Goal: Entertainment & Leisure: Consume media (video, audio)

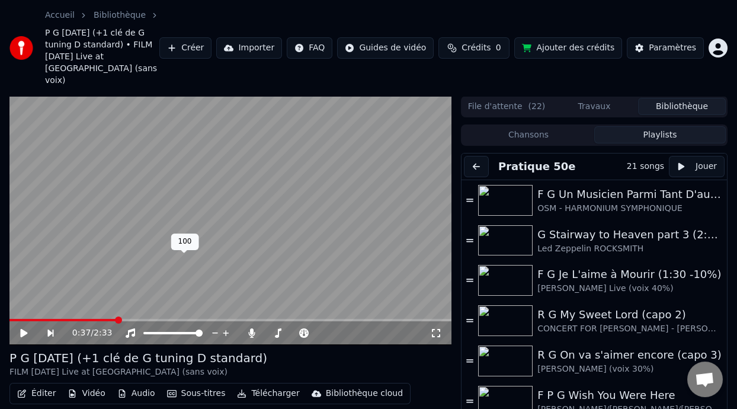
scroll to position [59, 0]
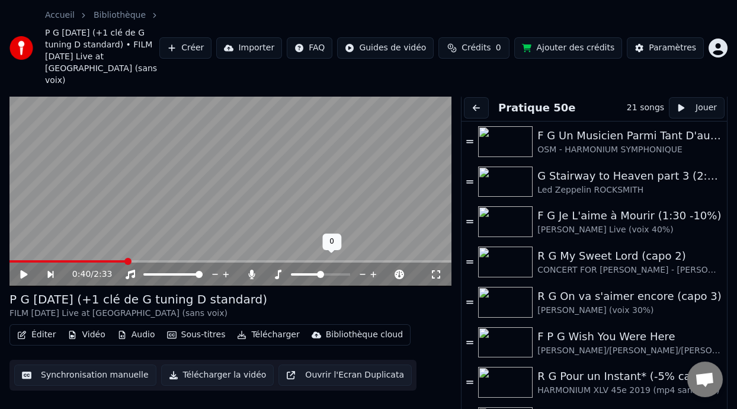
click at [324, 268] on div at bounding box center [331, 274] width 95 height 12
click at [325, 271] on span at bounding box center [324, 274] width 7 height 7
click at [23, 270] on icon at bounding box center [23, 274] width 7 height 8
click at [341, 273] on span at bounding box center [329, 274] width 24 height 2
click at [24, 270] on icon at bounding box center [23, 274] width 7 height 8
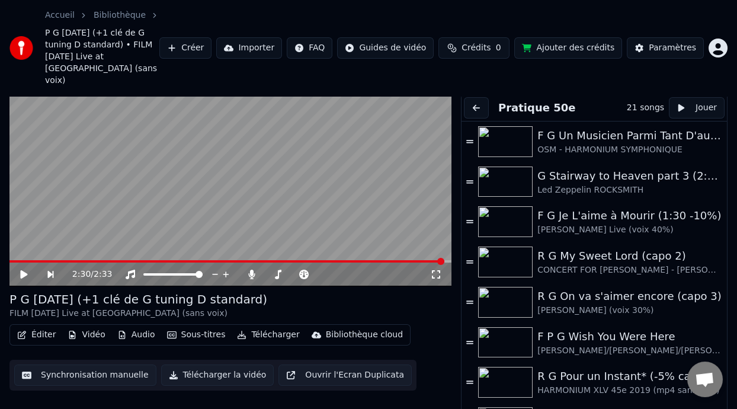
click at [20, 246] on video at bounding box center [230, 161] width 442 height 249
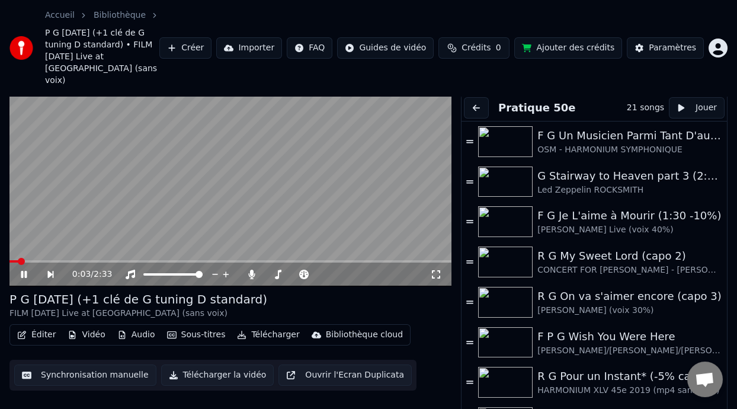
click at [18, 260] on span at bounding box center [13, 261] width 9 height 2
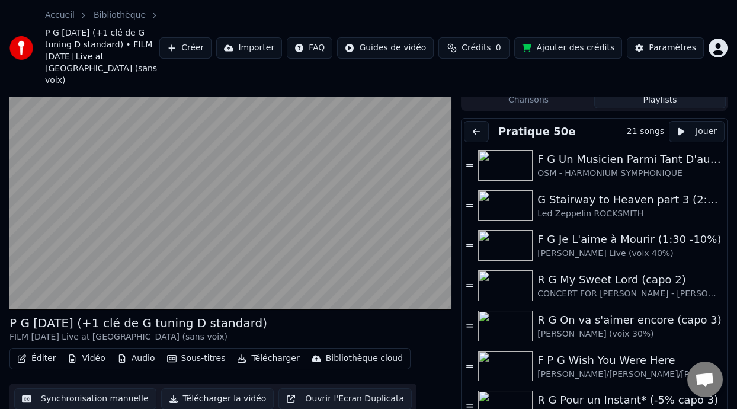
scroll to position [11, 0]
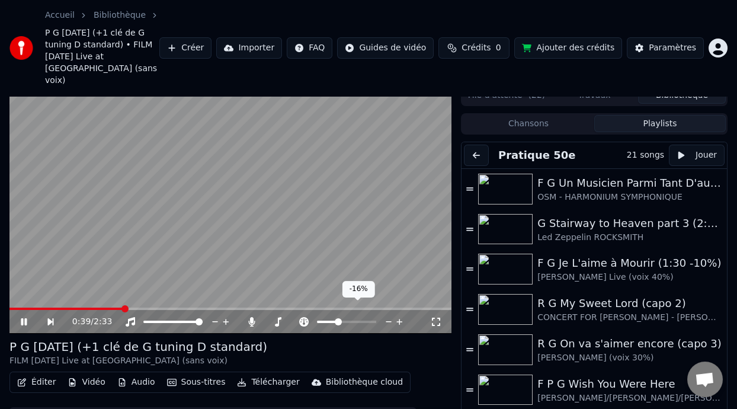
click at [337, 321] on span at bounding box center [327, 322] width 20 height 2
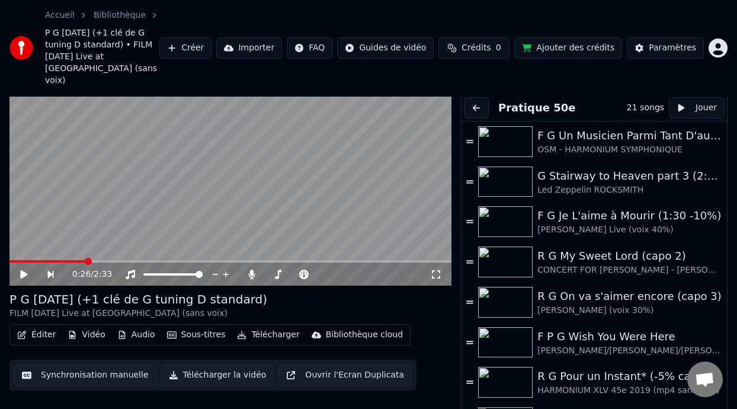
click at [206, 326] on button "Sous-titres" at bounding box center [196, 334] width 68 height 17
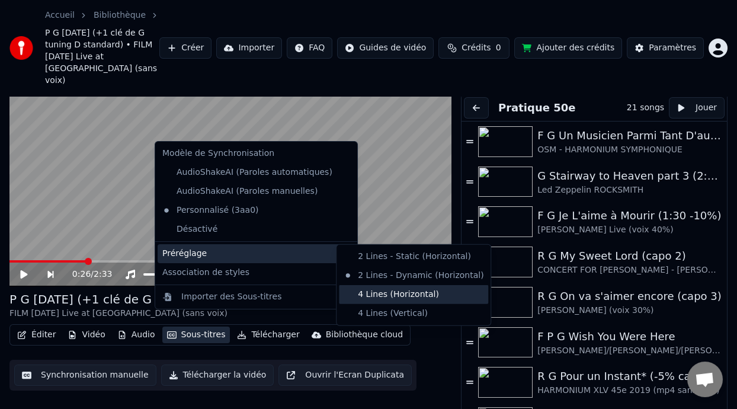
click at [388, 294] on div "4 Lines (Horizontal)" at bounding box center [413, 294] width 149 height 19
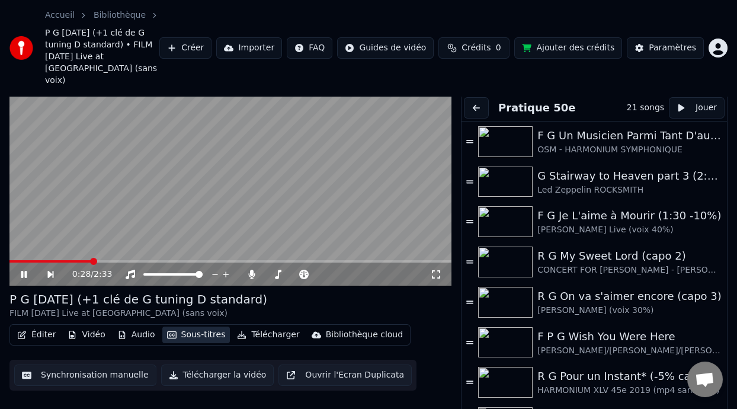
scroll to position [0, 0]
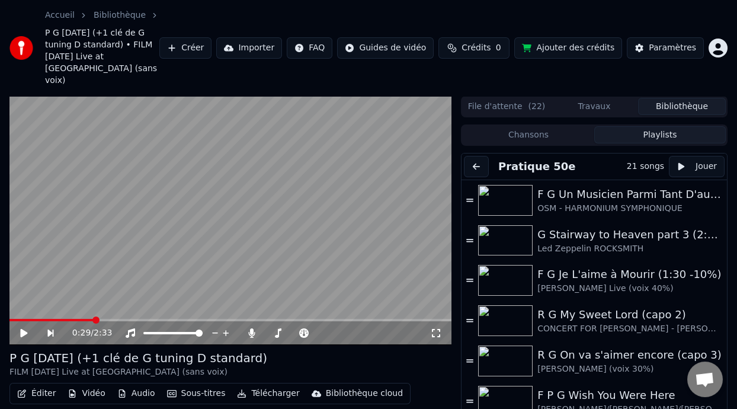
click at [423, 241] on video at bounding box center [230, 220] width 442 height 249
click at [60, 319] on span at bounding box center [35, 320] width 52 height 2
click at [23, 329] on icon at bounding box center [23, 333] width 7 height 8
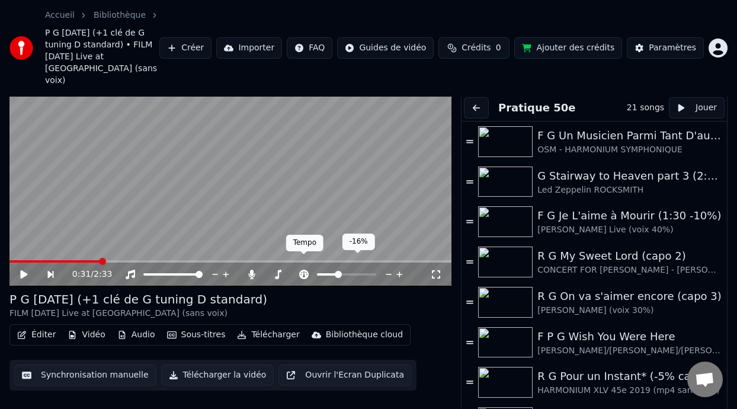
click at [303, 270] on icon at bounding box center [303, 274] width 9 height 9
click at [303, 270] on icon at bounding box center [304, 274] width 12 height 9
click at [341, 273] on span at bounding box center [332, 274] width 30 height 2
click at [24, 268] on div "0:31 / 2:33" at bounding box center [230, 274] width 433 height 12
click at [24, 270] on icon at bounding box center [32, 274] width 27 height 9
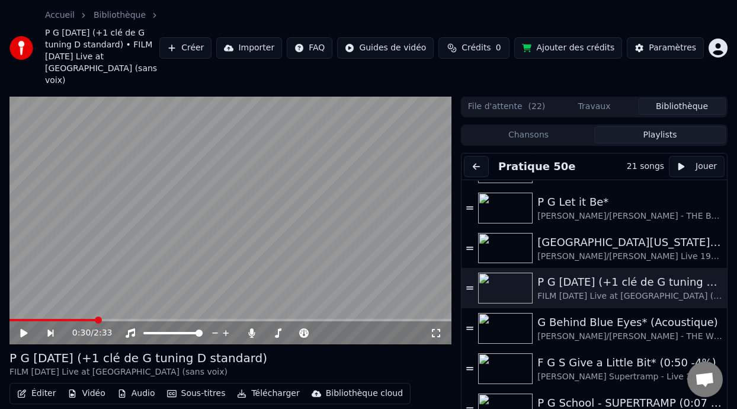
scroll to position [316, 0]
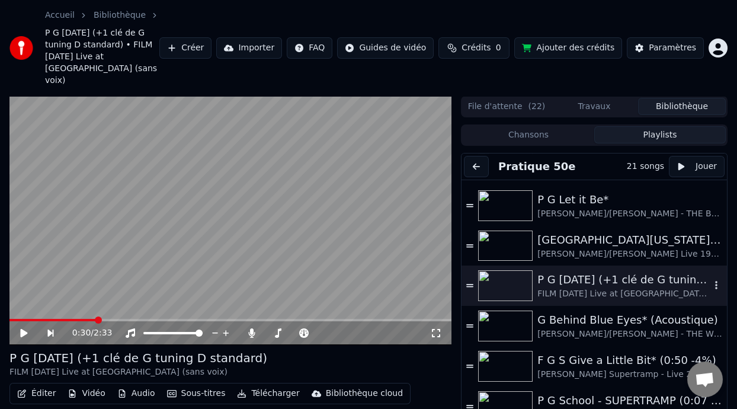
click at [710, 280] on icon "button" at bounding box center [716, 284] width 12 height 9
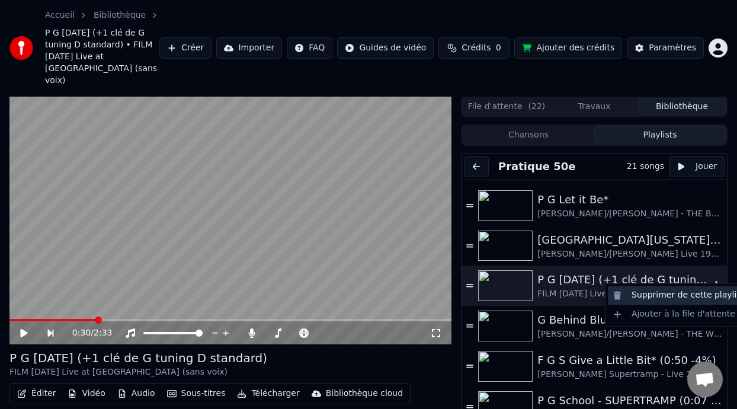
click at [686, 293] on div "Supprimer de cette playlist" at bounding box center [678, 295] width 141 height 19
